Goal: Task Accomplishment & Management: Use online tool/utility

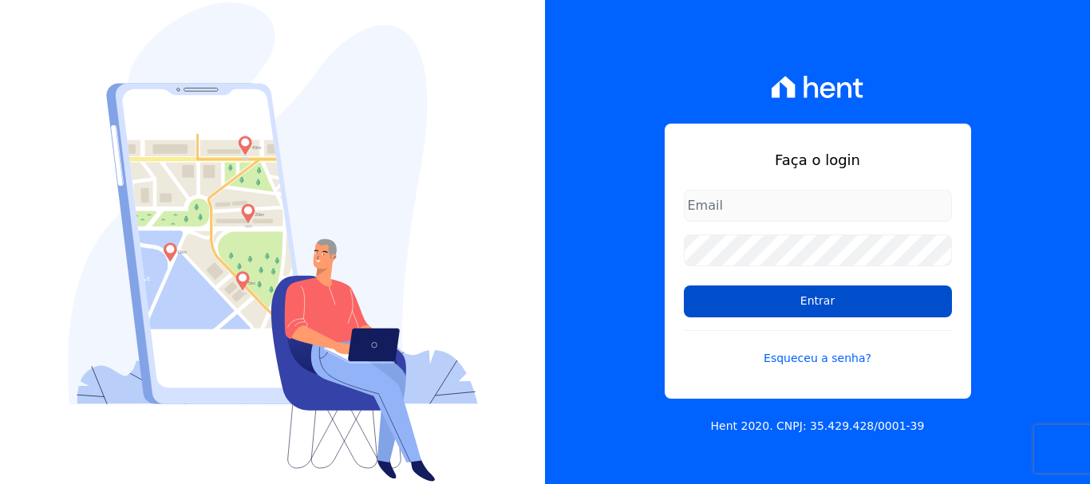
type input "documentos@fronteimoveis.com.br"
click at [750, 301] on input "Entrar" at bounding box center [818, 302] width 268 height 32
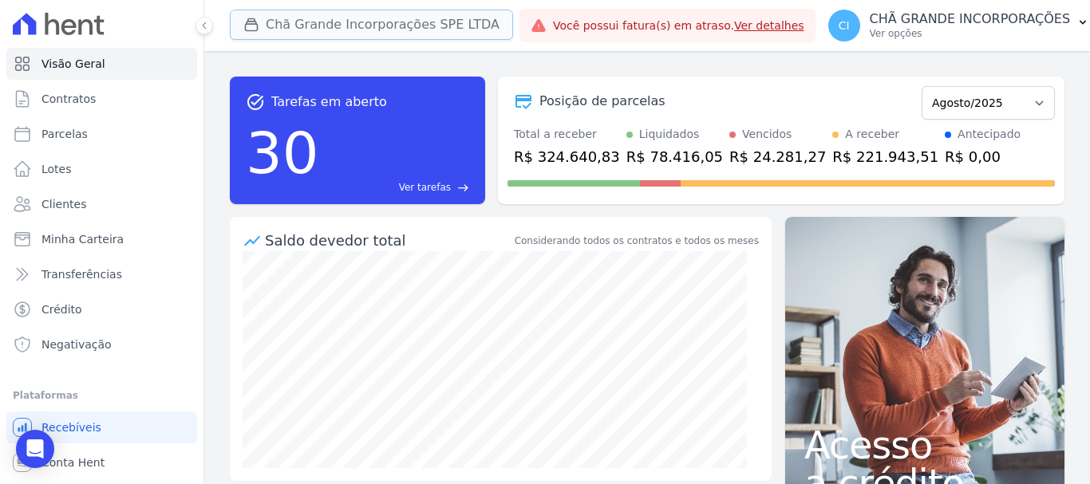
click at [323, 14] on button "Chã Grande Incorporações SPE LTDA" at bounding box center [371, 25] width 283 height 30
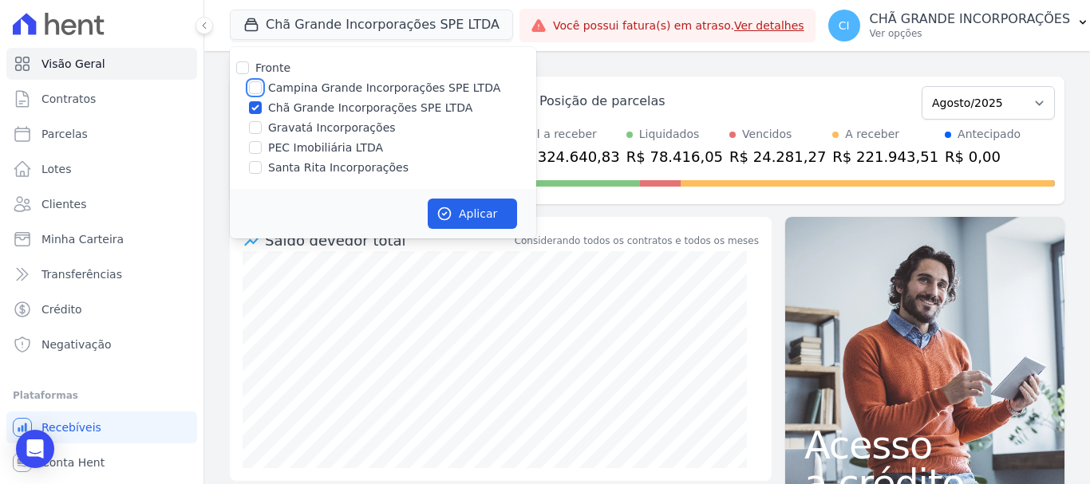
click at [256, 89] on input "Campina Grande Incorporações SPE LTDA" at bounding box center [255, 87] width 13 height 13
checkbox input "true"
click at [256, 109] on input "Chã Grande Incorporações SPE LTDA" at bounding box center [255, 107] width 13 height 13
checkbox input "false"
click at [495, 217] on button "Aplicar" at bounding box center [472, 214] width 89 height 30
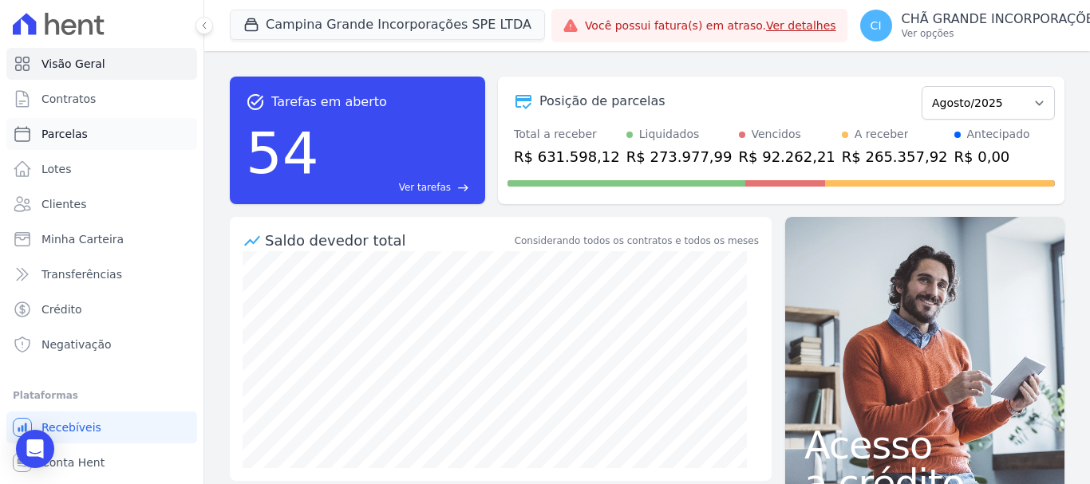
click at [59, 135] on span "Parcelas" at bounding box center [64, 134] width 46 height 16
select select
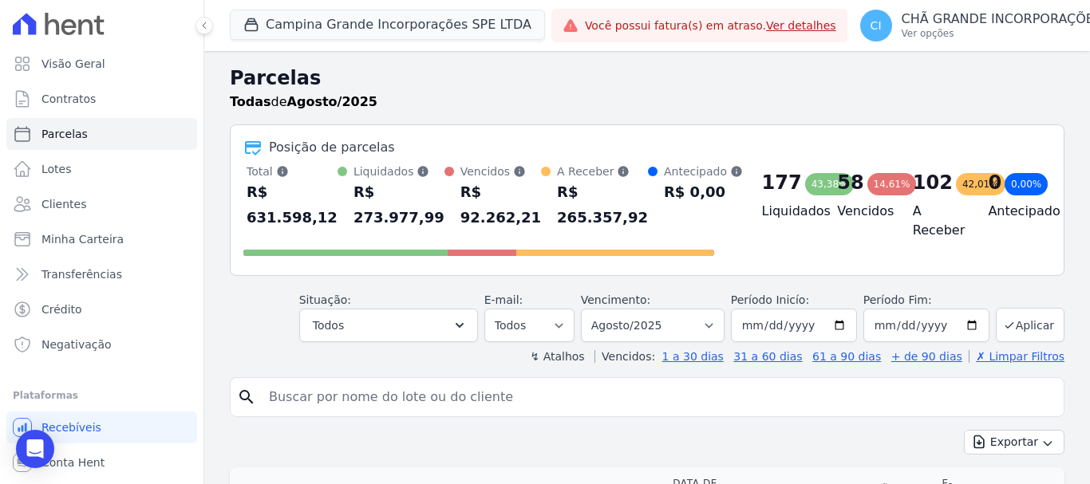
click at [404, 400] on input "search" at bounding box center [658, 397] width 798 height 32
paste input "Perpetua [PERSON_NAME]"
type input "Perpetua [PERSON_NAME]"
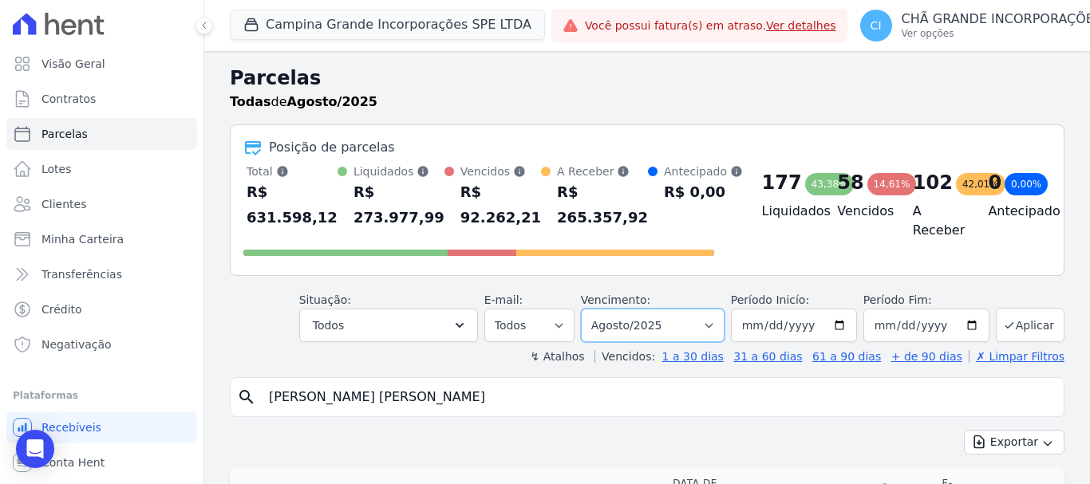
click at [659, 324] on select "Filtrar por período ──────── Todos os meses Janeiro/2023 Fevereiro/2023 Março/2…" at bounding box center [653, 326] width 144 height 34
select select "05/2025"
click at [591, 309] on select "Filtrar por período ──────── Todos os meses Janeiro/2023 Fevereiro/2023 Março/2…" at bounding box center [653, 326] width 144 height 34
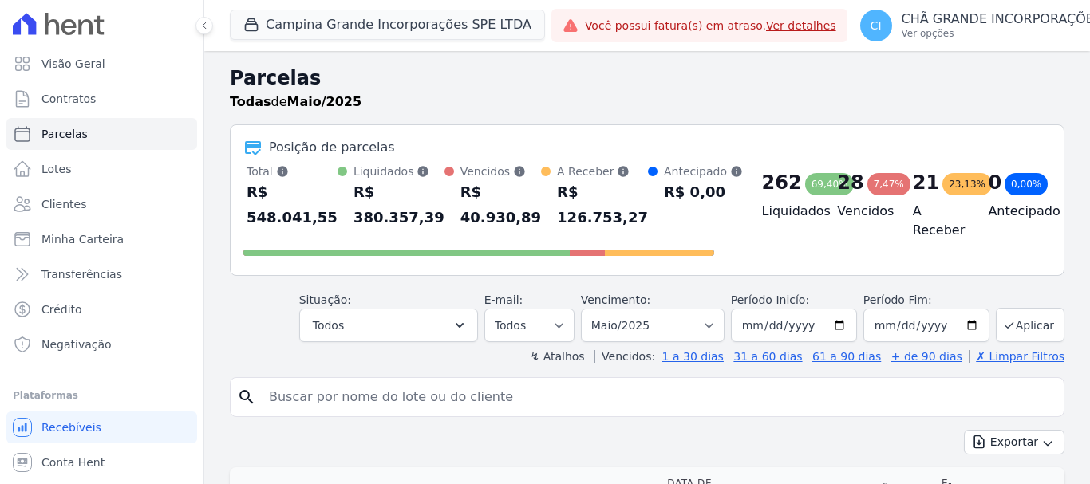
select select
click at [490, 392] on input "search" at bounding box center [658, 397] width 798 height 32
paste input "Perpetua [PERSON_NAME]"
type input "Perpetua [PERSON_NAME]"
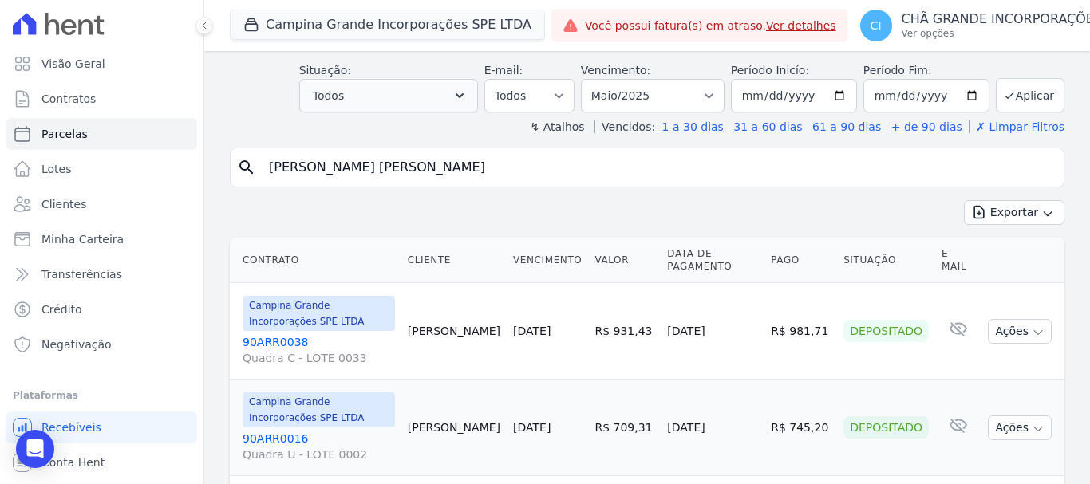
scroll to position [263, 0]
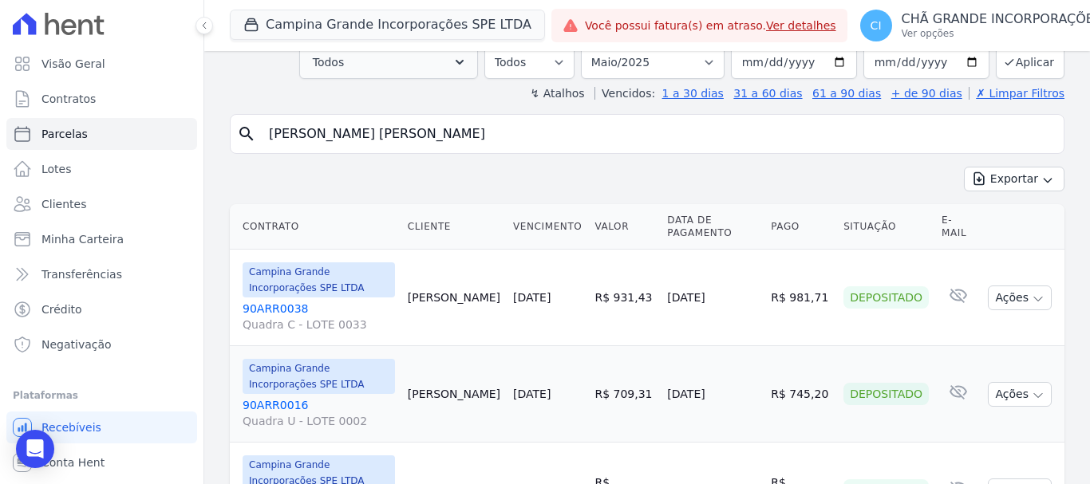
select select
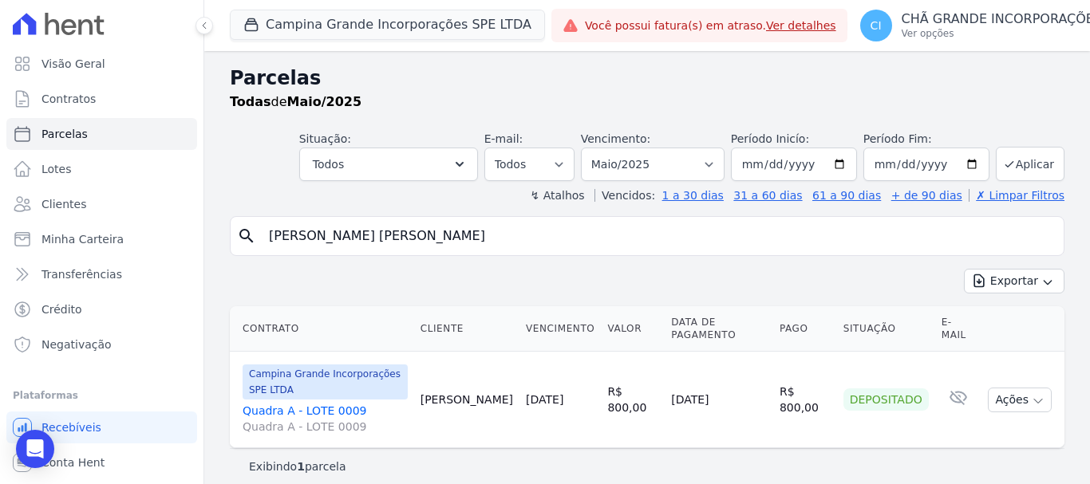
scroll to position [13, 0]
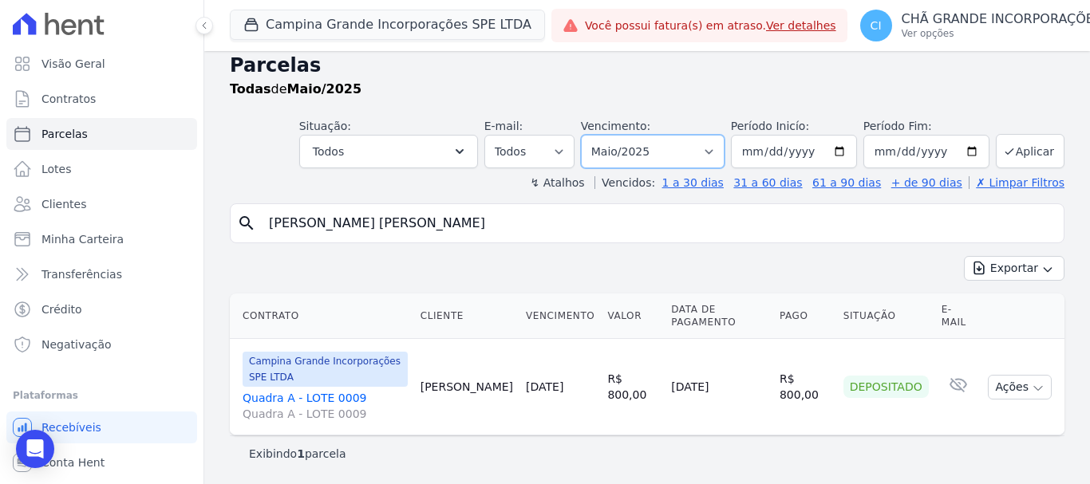
click at [684, 153] on select "Filtrar por período ──────── Todos os meses Janeiro/2023 Fevereiro/2023 Março/2…" at bounding box center [653, 152] width 144 height 34
select select "08/2025"
click at [591, 135] on select "Filtrar por período ──────── Todos os meses Janeiro/2023 Fevereiro/2023 Março/2…" at bounding box center [653, 152] width 144 height 34
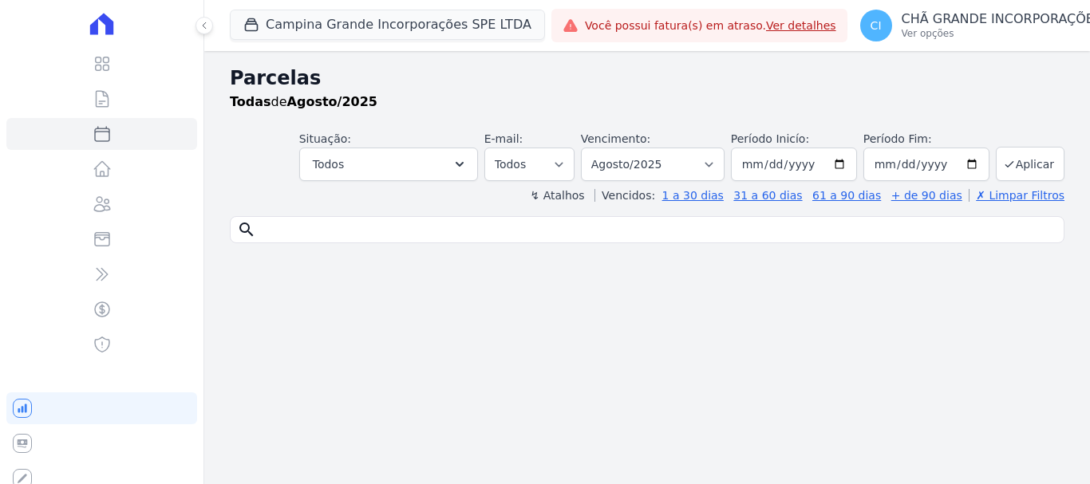
select select
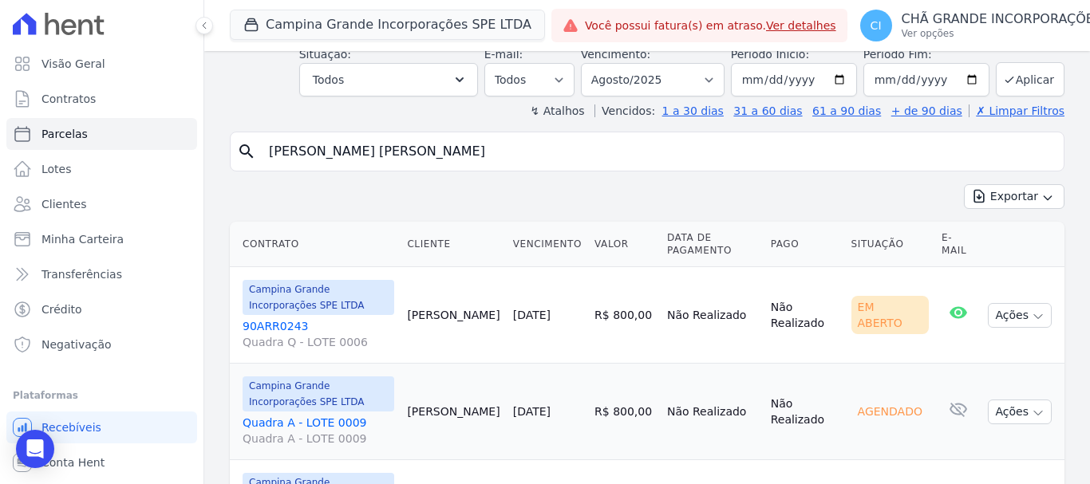
scroll to position [206, 0]
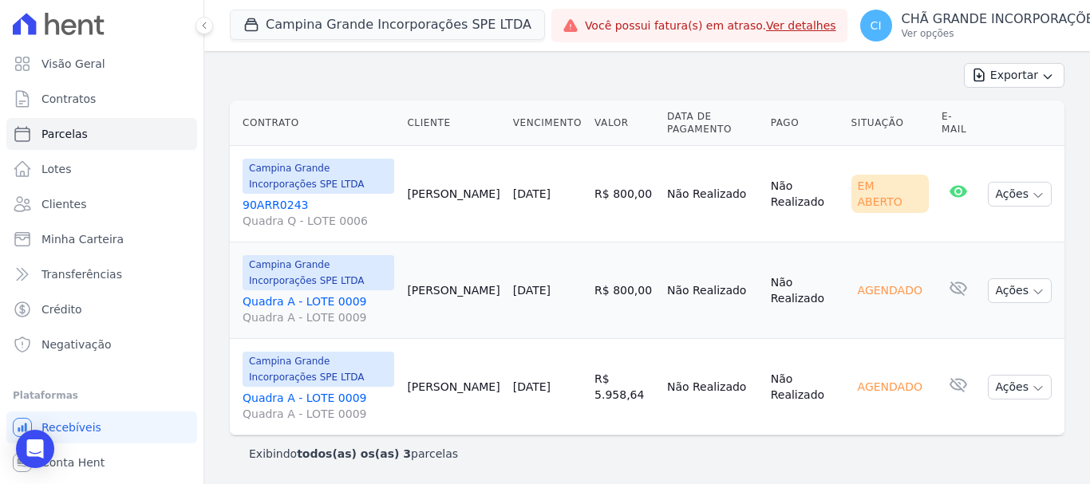
click at [284, 199] on link "90ARR0243 Quadra Q - LOTE 0006" at bounding box center [319, 213] width 152 height 32
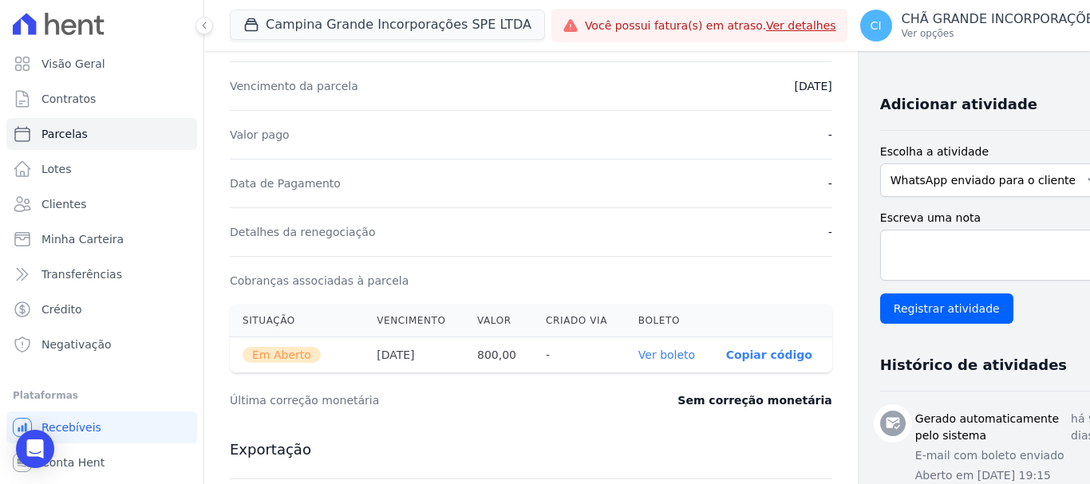
scroll to position [399, 0]
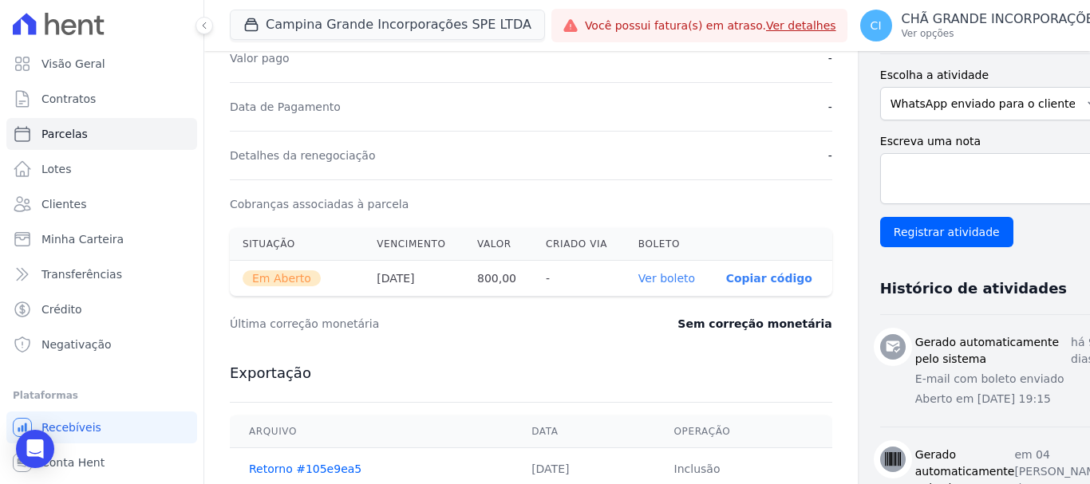
click at [638, 279] on link "Ver boleto" at bounding box center [666, 278] width 57 height 13
click at [940, 12] on p "CHÃ GRANDE INCORPORAÇÕES" at bounding box center [1001, 19] width 201 height 16
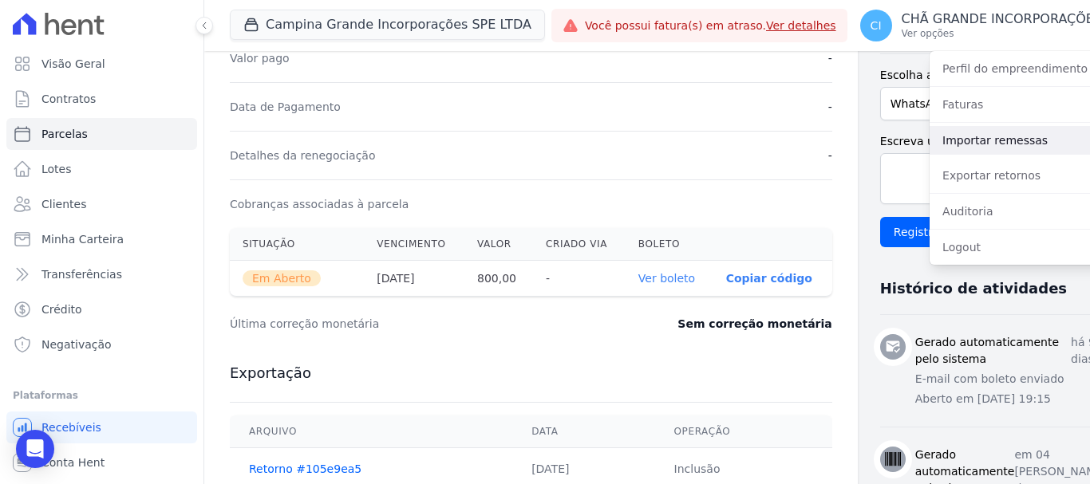
click at [934, 132] on link "Importar remessas" at bounding box center [1031, 140] width 204 height 29
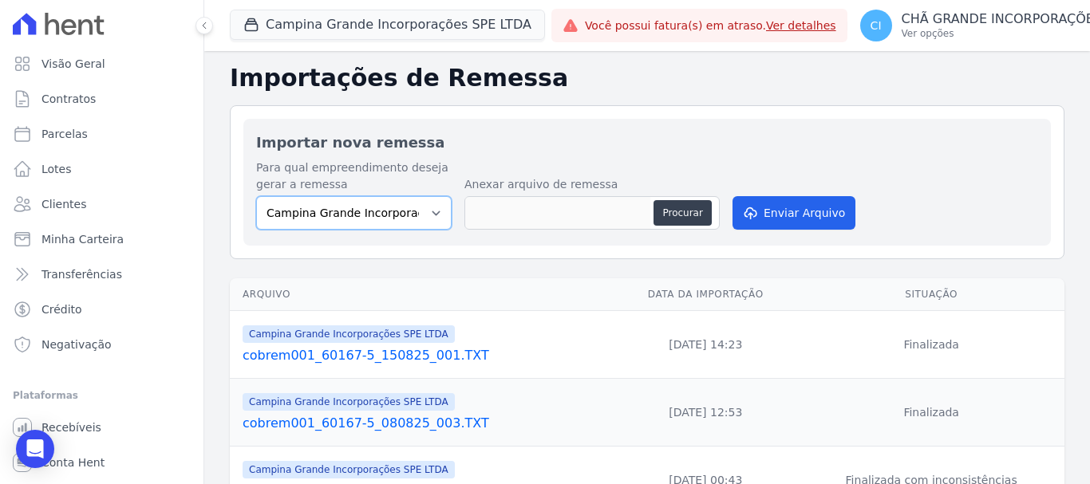
click at [333, 214] on select "Campina Grande Incorporações SPE LTDA Chã Grande Incorporações SPE LTDA Gravatá…" at bounding box center [353, 213] width 195 height 34
click at [256, 196] on select "Campina Grande Incorporações SPE LTDA Chã Grande Incorporações SPE LTDA Gravatá…" at bounding box center [353, 213] width 195 height 34
click at [688, 215] on button "Procurar" at bounding box center [681, 213] width 57 height 26
type input "cobrem001_60167-5_250825_001.TXT"
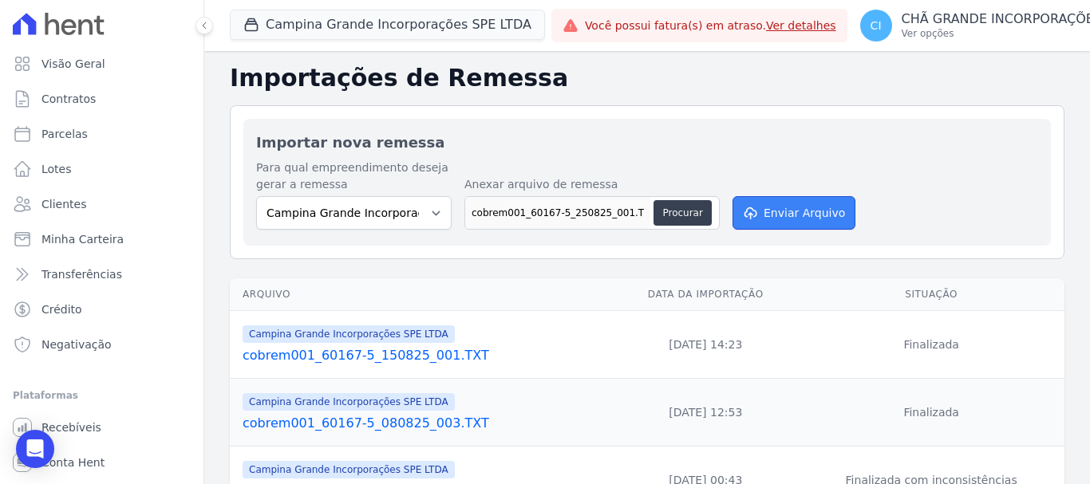
click at [771, 211] on button "Enviar Arquivo" at bounding box center [793, 213] width 123 height 34
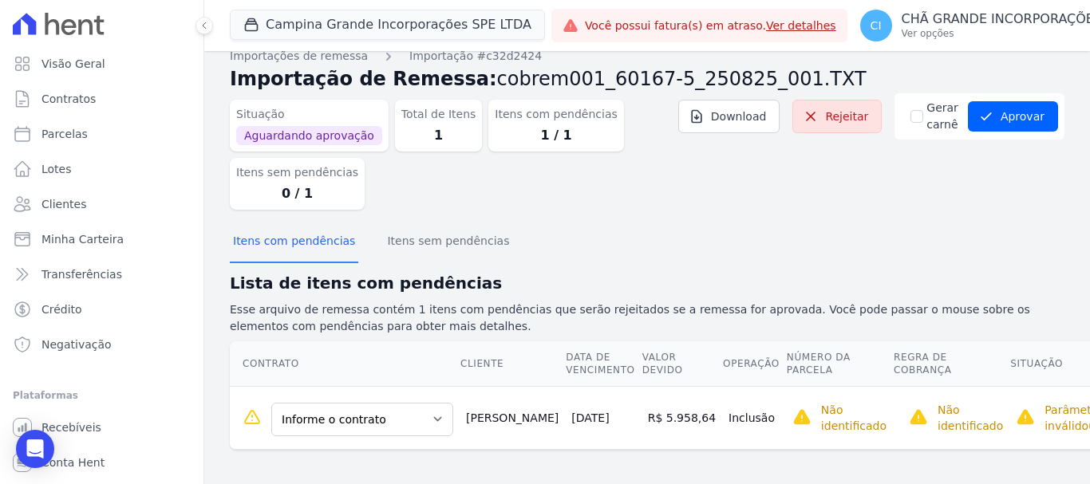
scroll to position [21, 0]
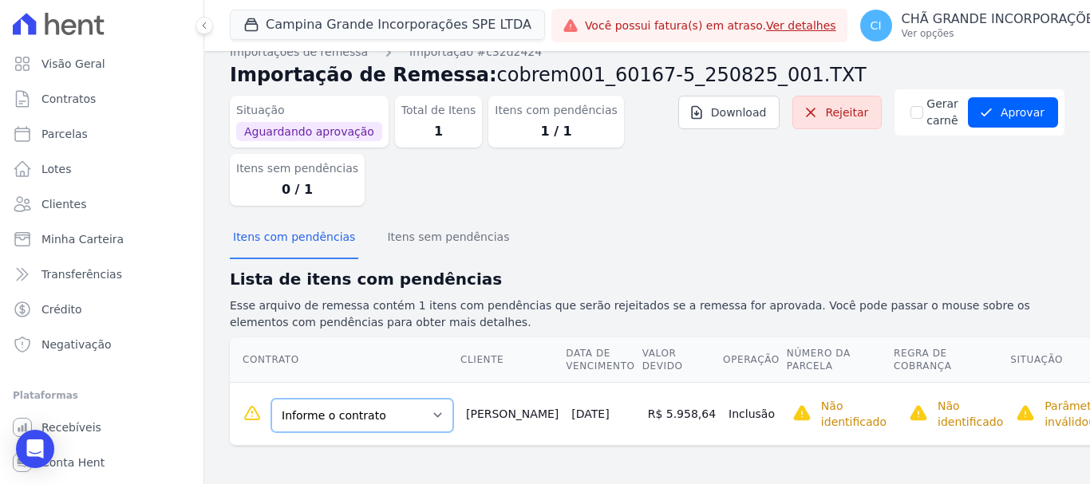
click at [389, 427] on select "Informe o contrato 90ARR0243 Quadra A - LOTE 0009" at bounding box center [362, 416] width 182 height 34
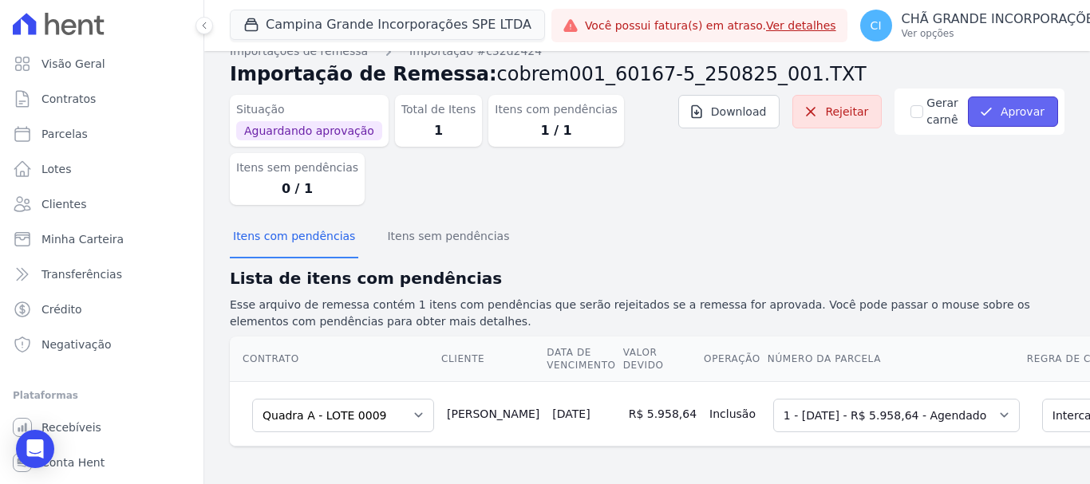
click at [1015, 117] on button "Aprovar" at bounding box center [1013, 112] width 90 height 30
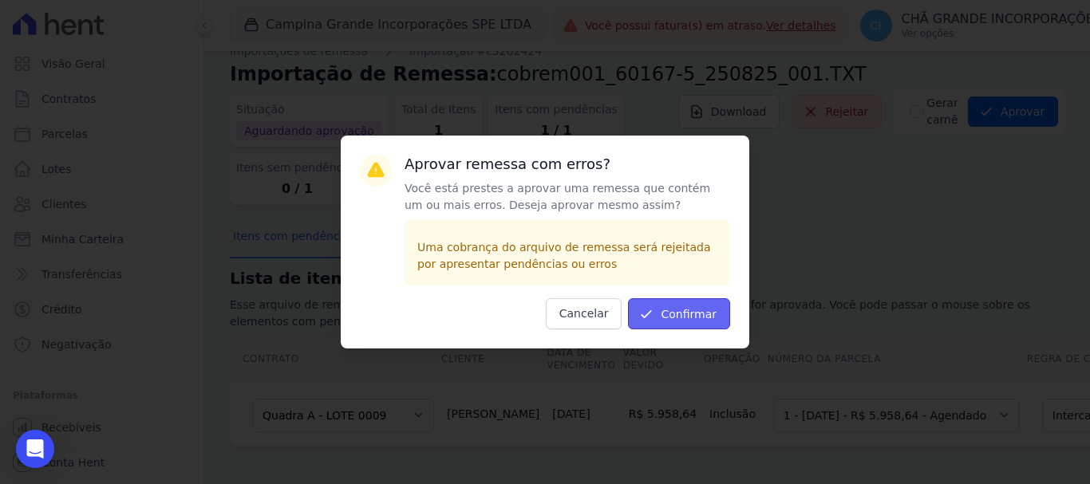
click at [685, 306] on button "Confirmar" at bounding box center [679, 313] width 102 height 31
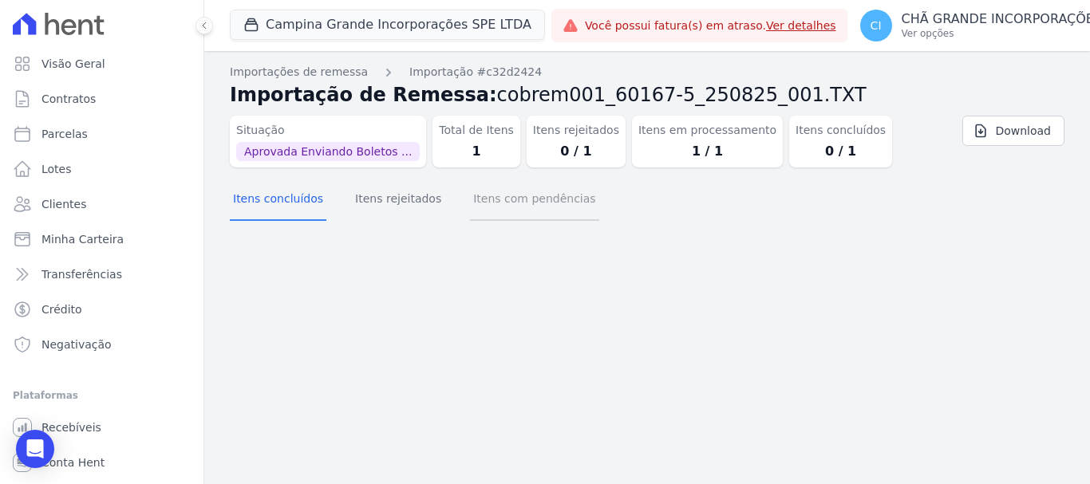
click at [517, 220] on button "Itens com pendências" at bounding box center [534, 199] width 128 height 41
click at [539, 215] on button "Itens com pendências" at bounding box center [534, 199] width 128 height 41
click at [542, 215] on button "Itens com pendências" at bounding box center [534, 199] width 128 height 41
click at [544, 215] on button "Itens com pendências" at bounding box center [534, 199] width 128 height 41
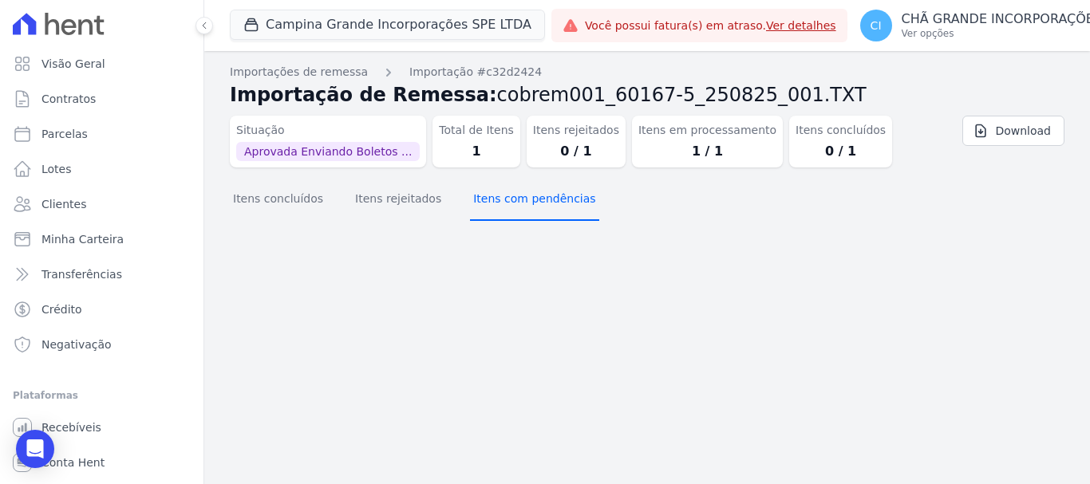
click at [544, 215] on button "Itens com pendências" at bounding box center [534, 199] width 128 height 41
click at [545, 215] on button "Itens com pendências" at bounding box center [534, 199] width 128 height 41
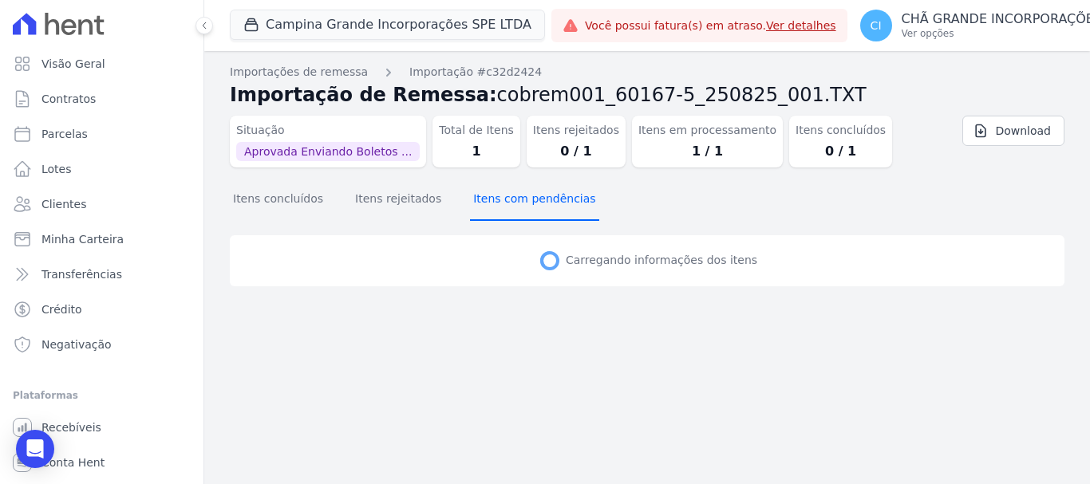
click at [545, 215] on button "Itens com pendências" at bounding box center [534, 199] width 128 height 41
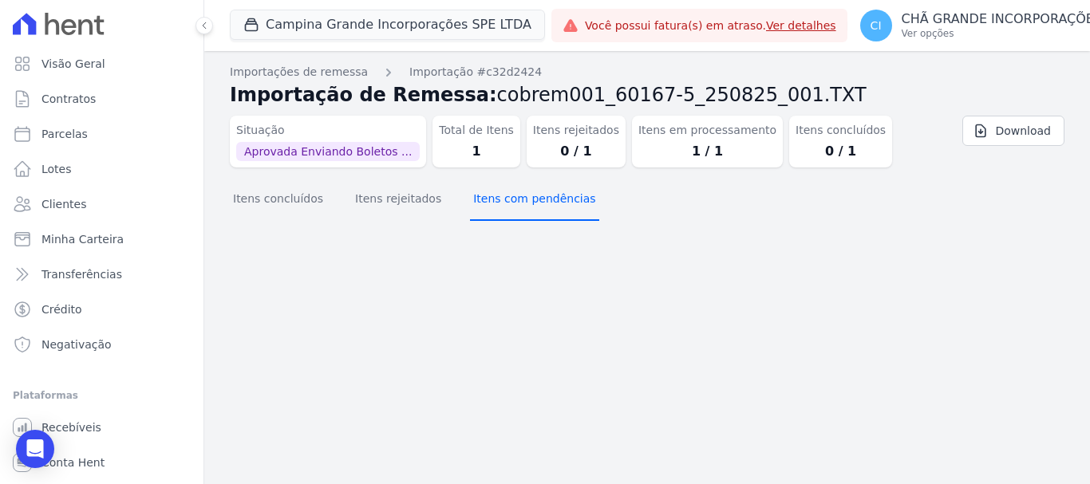
click at [545, 215] on button "Itens com pendências" at bounding box center [534, 199] width 128 height 41
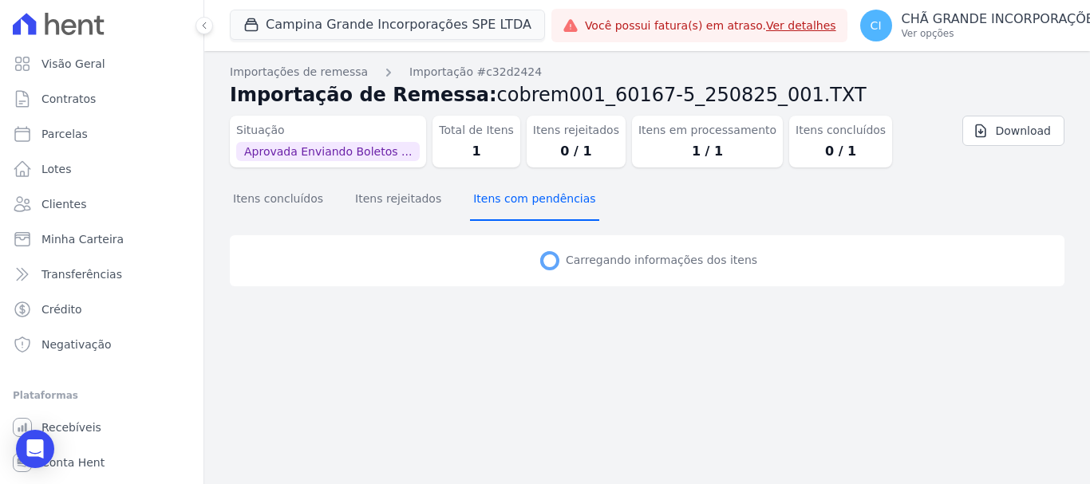
click at [546, 215] on button "Itens com pendências" at bounding box center [534, 199] width 128 height 41
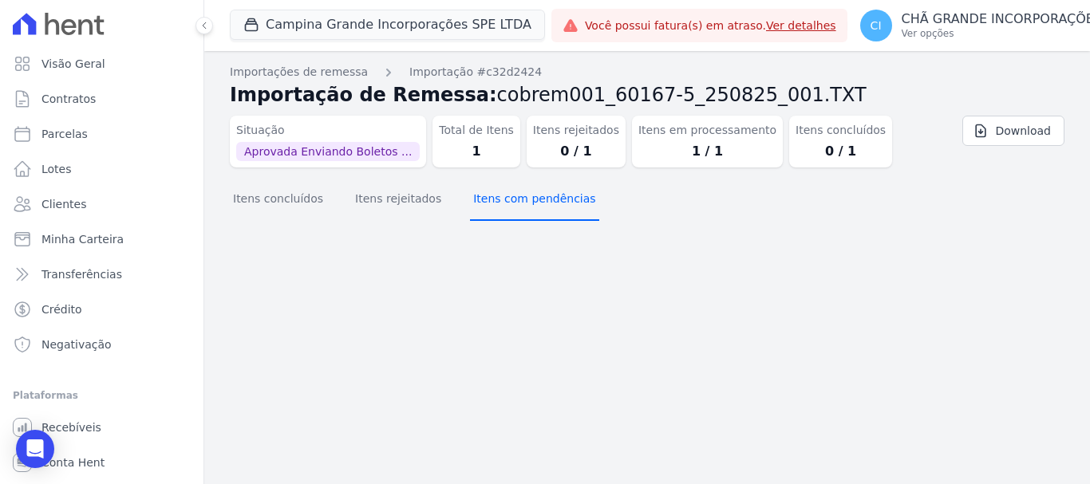
click at [546, 215] on button "Itens com pendências" at bounding box center [534, 199] width 128 height 41
drag, startPoint x: 546, startPoint y: 215, endPoint x: 550, endPoint y: 206, distance: 9.3
click at [549, 210] on button "Itens com pendências" at bounding box center [534, 199] width 128 height 41
click at [548, 233] on div "Importação aprovada e operações agendadas. Importações de remessa Importação #c…" at bounding box center [647, 267] width 886 height 433
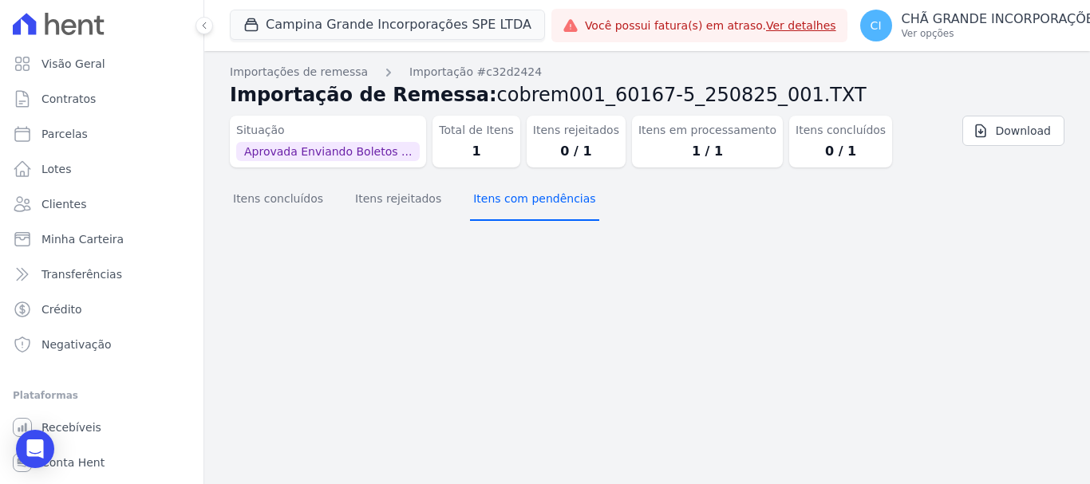
click at [550, 219] on button "Itens com pendências" at bounding box center [534, 199] width 128 height 41
drag, startPoint x: 552, startPoint y: 208, endPoint x: 555, endPoint y: 200, distance: 8.6
click at [555, 201] on button "Itens com pendências" at bounding box center [534, 199] width 128 height 41
click at [554, 202] on button "Itens com pendências" at bounding box center [534, 199] width 128 height 41
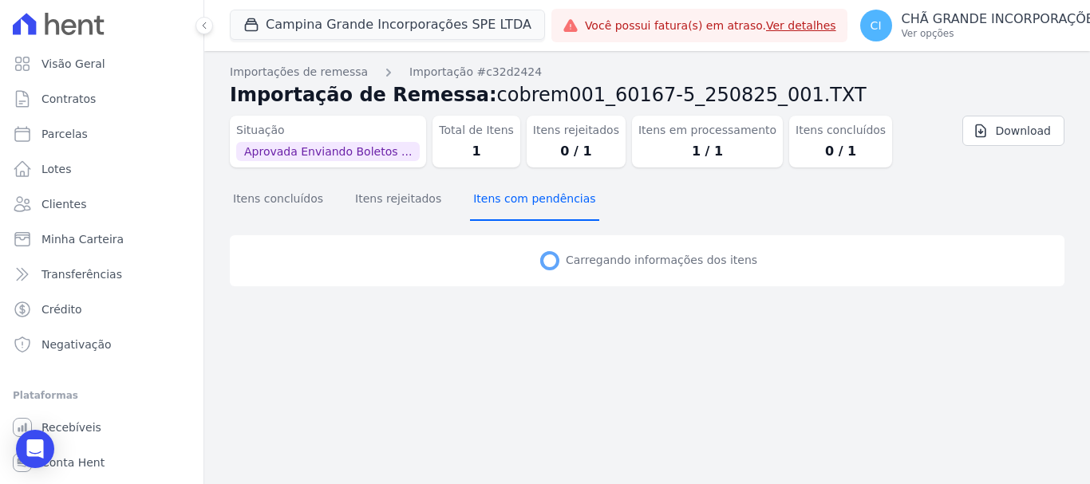
click at [554, 202] on button "Itens com pendências" at bounding box center [534, 199] width 128 height 41
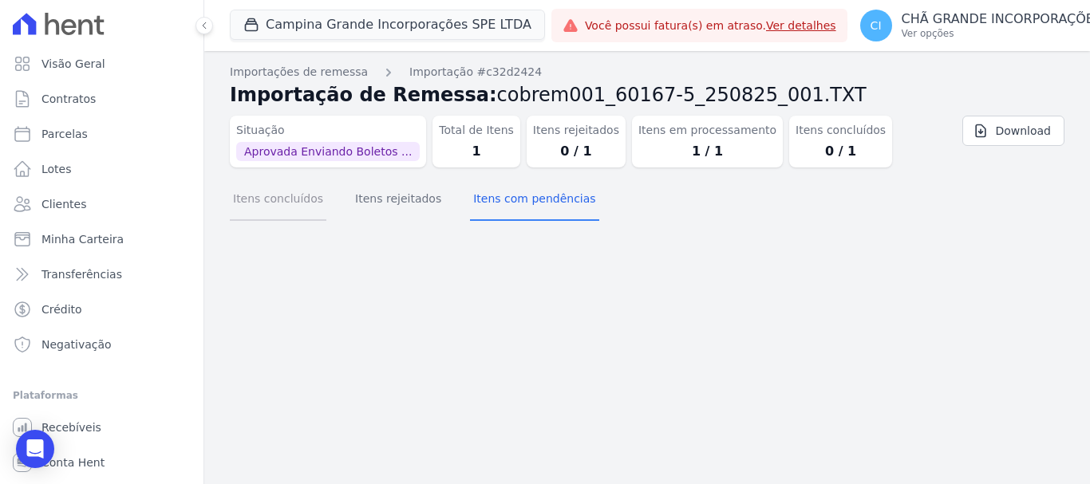
click at [299, 219] on button "Itens concluídos" at bounding box center [278, 199] width 97 height 41
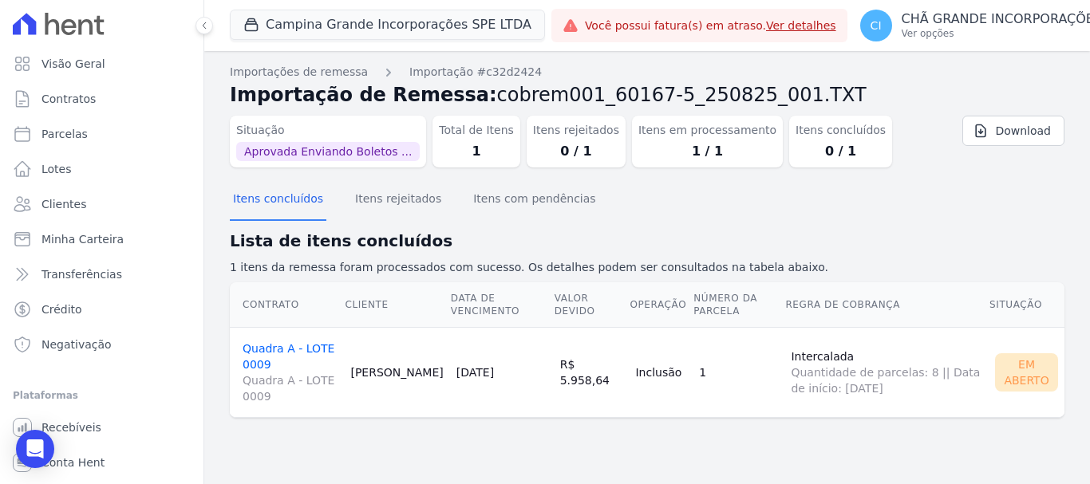
click at [289, 357] on td "Quadra A - LOTE 0009 Quadra A - LOTE 0009" at bounding box center [287, 372] width 114 height 90
click at [290, 349] on link "Quadra A - LOTE 0009 Quadra A - LOTE 0009" at bounding box center [290, 373] width 95 height 62
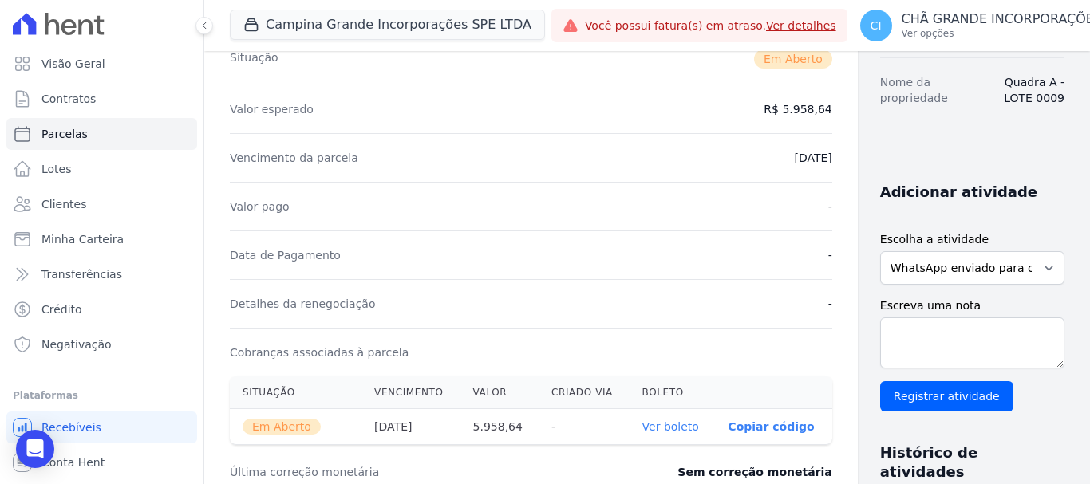
scroll to position [319, 0]
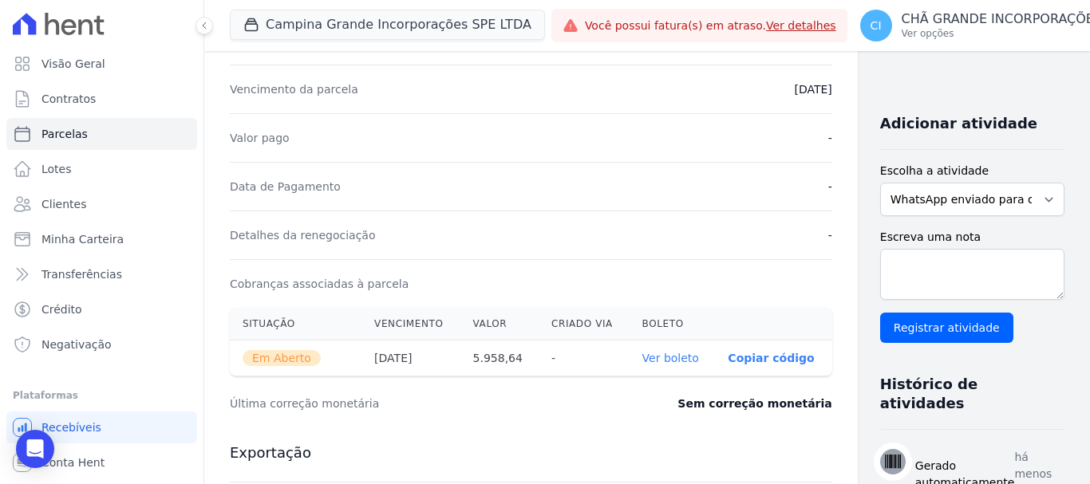
click at [643, 358] on link "Ver boleto" at bounding box center [670, 358] width 57 height 13
